Goal: Use online tool/utility: Utilize a website feature to perform a specific function

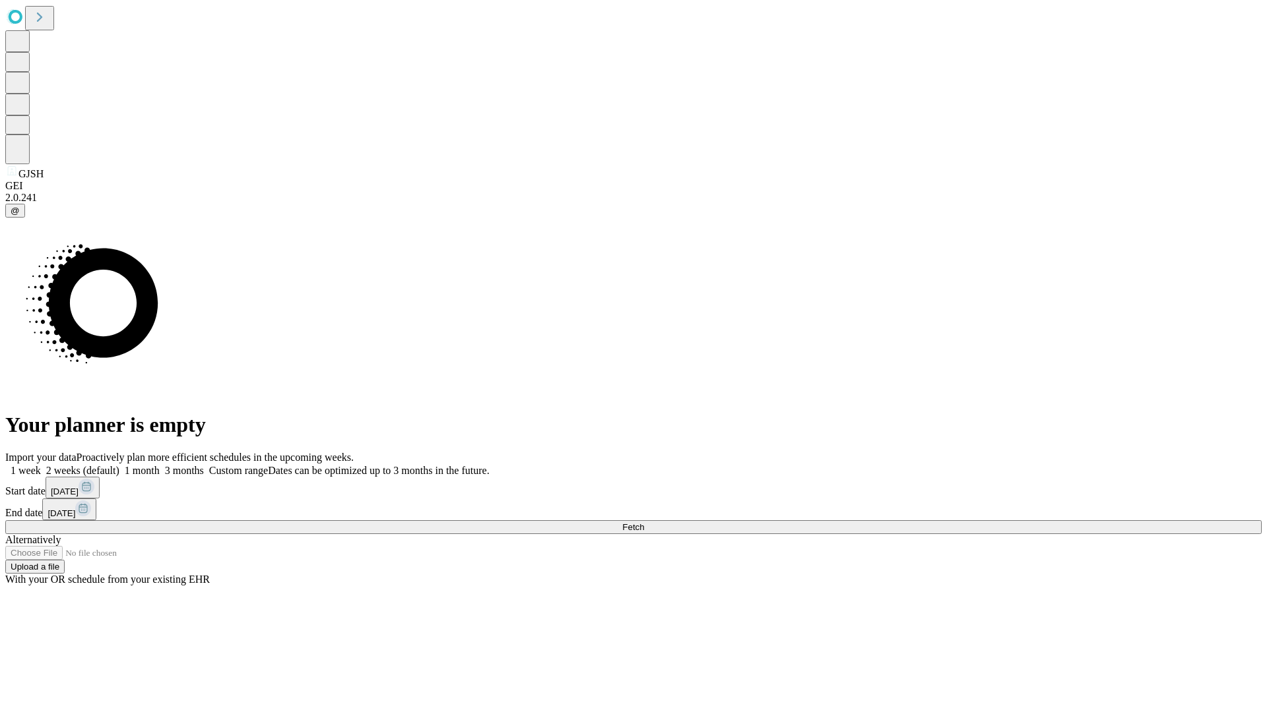
click at [644, 522] on span "Fetch" at bounding box center [633, 527] width 22 height 10
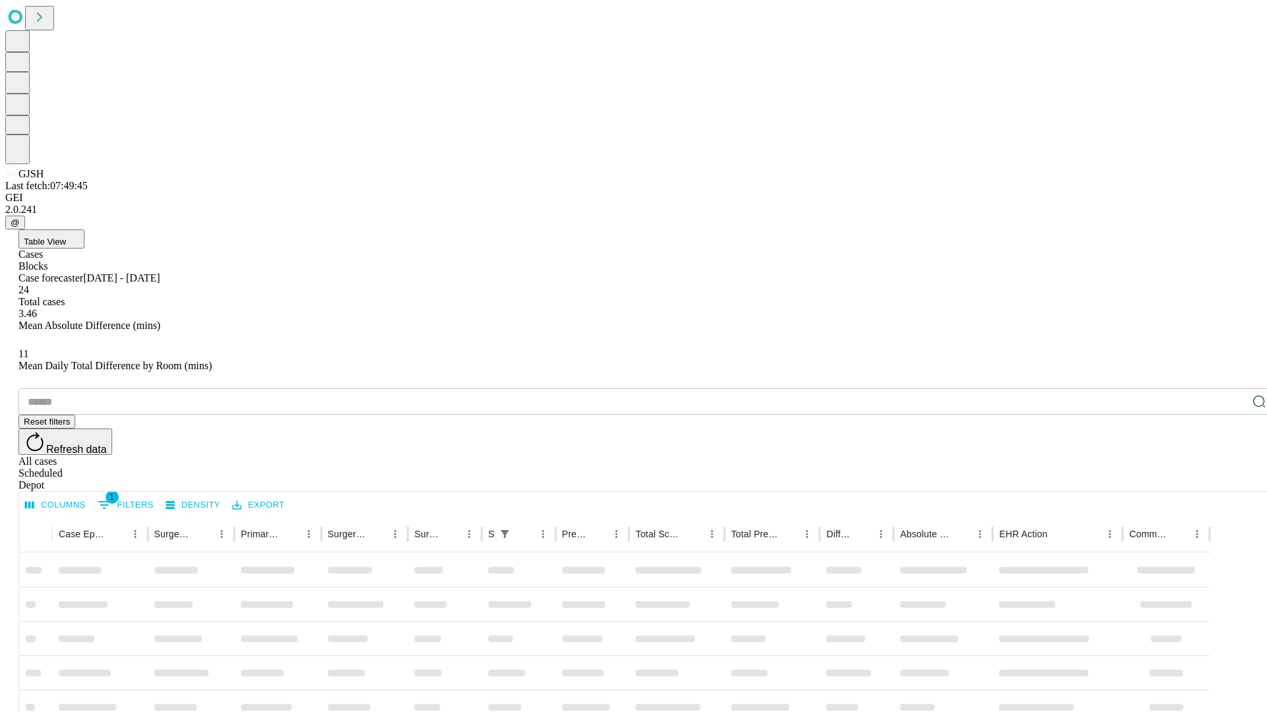
click at [66, 237] on span "Table View" at bounding box center [45, 242] width 42 height 10
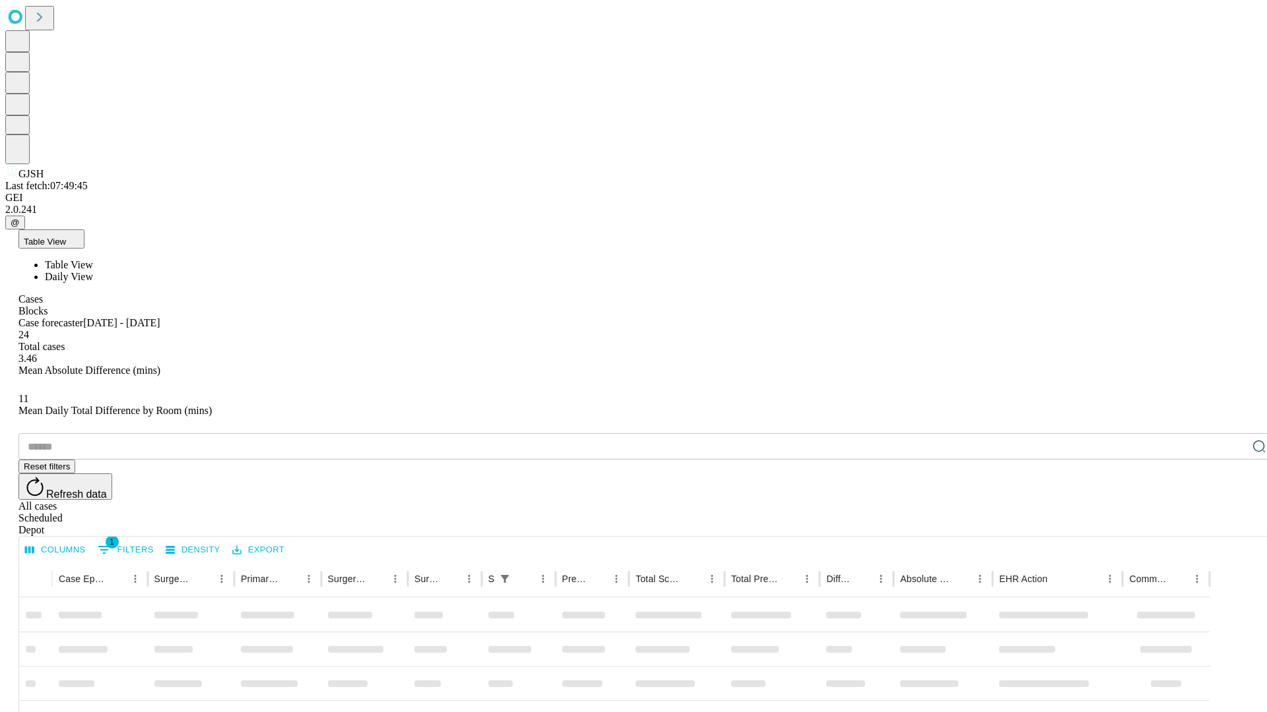
click at [93, 271] on span "Daily View" at bounding box center [69, 276] width 48 height 11
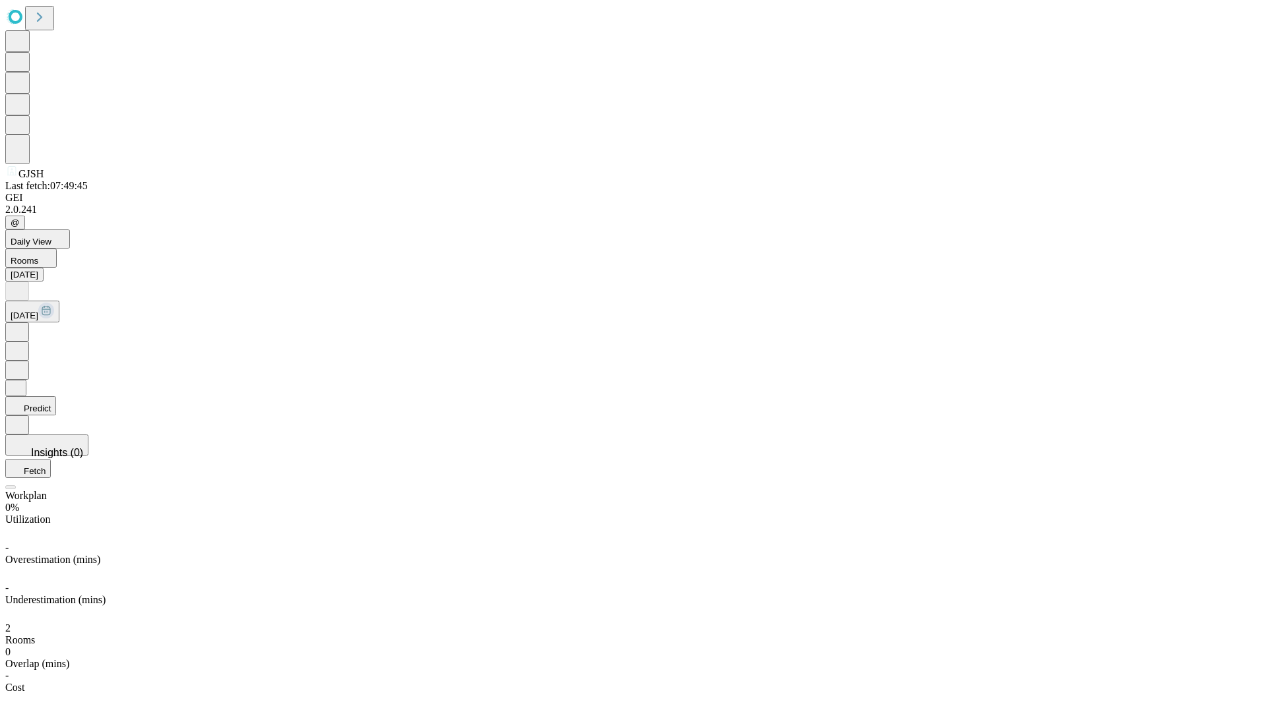
click at [56, 396] on button "Predict" at bounding box center [30, 405] width 51 height 19
